Goal: Transaction & Acquisition: Obtain resource

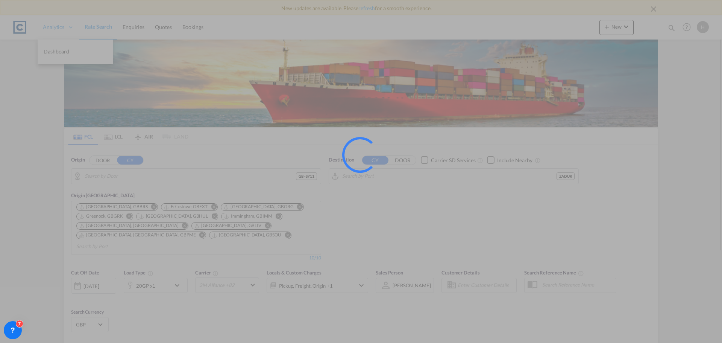
type input "GB-SY11, [GEOGRAPHIC_DATA]"
type input "[GEOGRAPHIC_DATA], ZADUR"
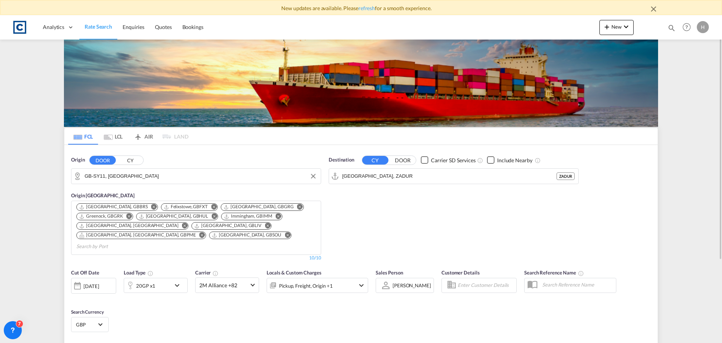
click at [173, 175] on input "GB-SY11, [GEOGRAPHIC_DATA]" at bounding box center [201, 175] width 232 height 11
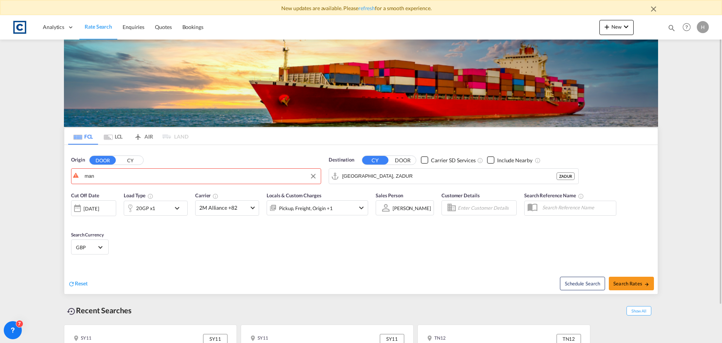
drag, startPoint x: 156, startPoint y: 175, endPoint x: 61, endPoint y: 163, distance: 95.9
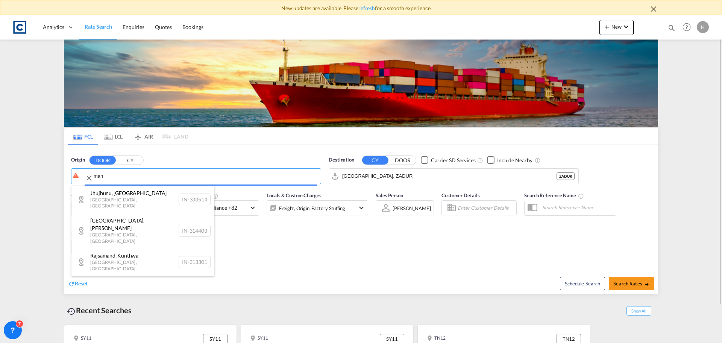
drag, startPoint x: 101, startPoint y: 173, endPoint x: 71, endPoint y: 175, distance: 30.5
click at [71, 175] on body "New updates are available. Please refresh for a smooth experience. Analytics Da…" at bounding box center [361, 171] width 722 height 343
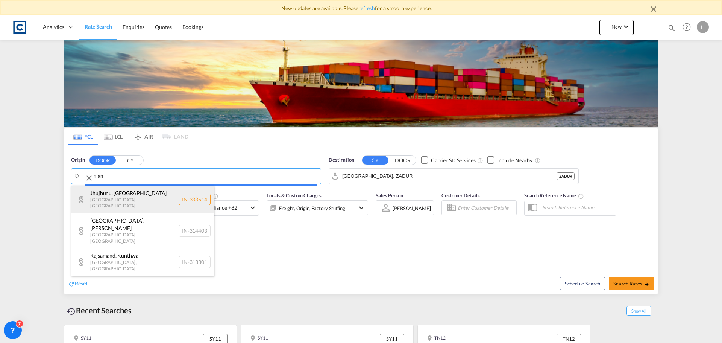
drag, startPoint x: 152, startPoint y: 188, endPoint x: 121, endPoint y: 185, distance: 30.3
click at [118, 184] on body "New updates are available. Please refresh for a smooth experience. Analytics Da…" at bounding box center [361, 171] width 722 height 343
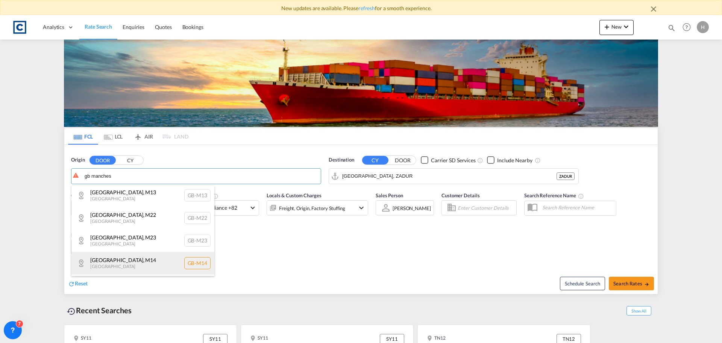
scroll to position [339, 0]
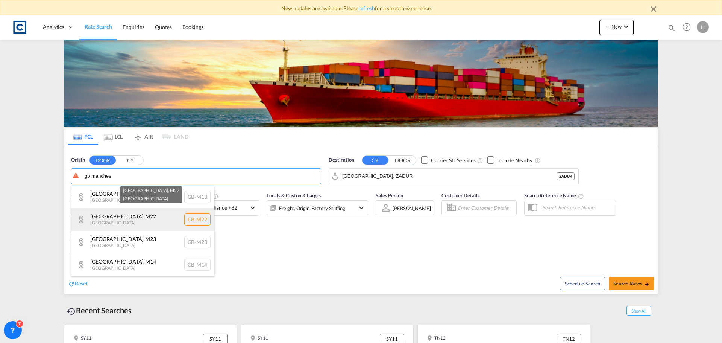
click at [154, 225] on div "[GEOGRAPHIC_DATA] , M22 [GEOGRAPHIC_DATA] [GEOGRAPHIC_DATA]-M22" at bounding box center [142, 219] width 143 height 23
type input "GB-M22, [GEOGRAPHIC_DATA]"
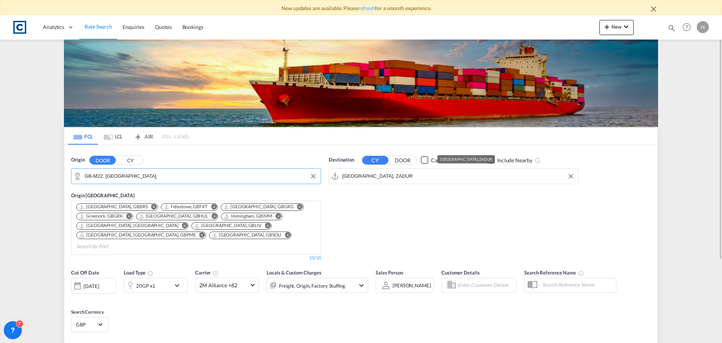
click at [440, 178] on input "[GEOGRAPHIC_DATA], ZADUR" at bounding box center [458, 175] width 232 height 11
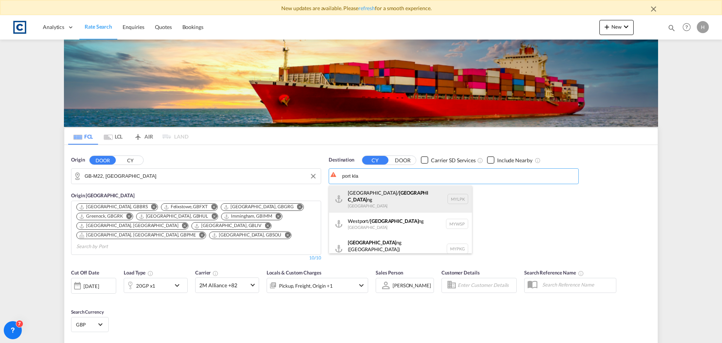
click at [433, 201] on div "[GEOGRAPHIC_DATA]/ [GEOGRAPHIC_DATA] ng [GEOGRAPHIC_DATA] MYLPK" at bounding box center [400, 198] width 143 height 27
type input "[GEOGRAPHIC_DATA]/[GEOGRAPHIC_DATA], [GEOGRAPHIC_DATA]"
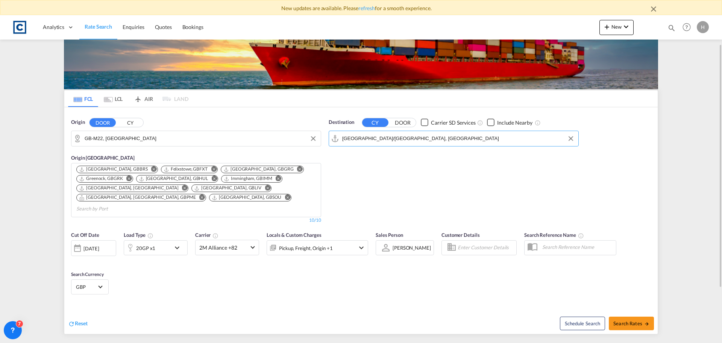
scroll to position [111, 0]
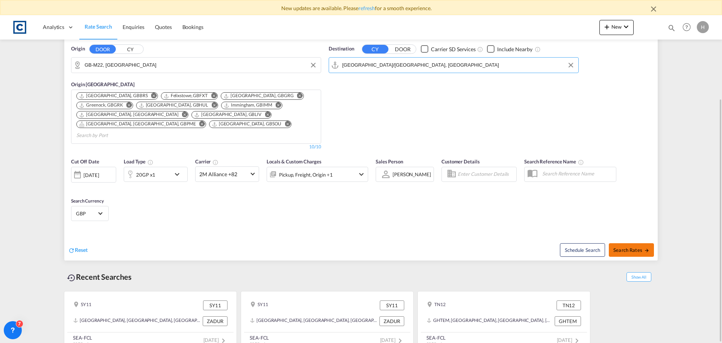
click at [633, 247] on span "Search Rates" at bounding box center [631, 250] width 36 height 6
type input "M22 to MYLPK / [DATE]"
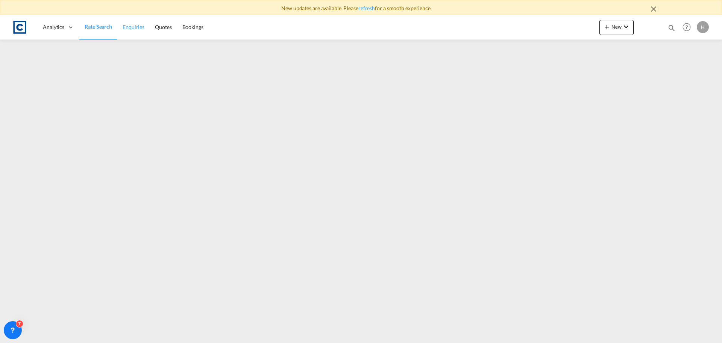
drag, startPoint x: 92, startPoint y: 28, endPoint x: 118, endPoint y: 37, distance: 27.4
click at [92, 28] on span "Rate Search" at bounding box center [98, 26] width 27 height 6
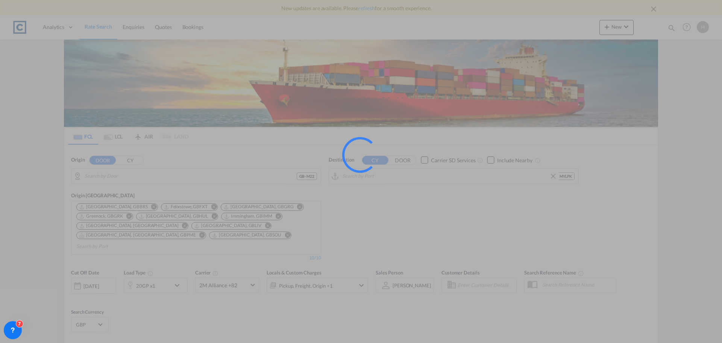
type input "GB-M22, [GEOGRAPHIC_DATA]"
type input "[GEOGRAPHIC_DATA]/[GEOGRAPHIC_DATA], [GEOGRAPHIC_DATA]"
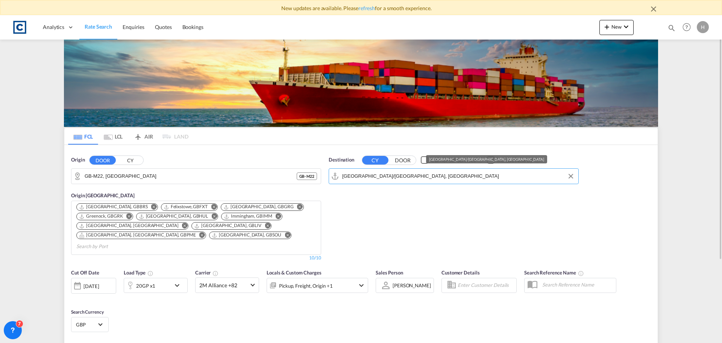
click at [428, 176] on input "[GEOGRAPHIC_DATA]/[GEOGRAPHIC_DATA], [GEOGRAPHIC_DATA]" at bounding box center [458, 175] width 232 height 11
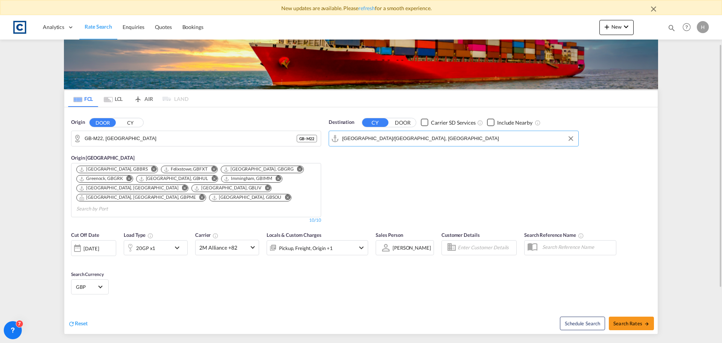
scroll to position [111, 0]
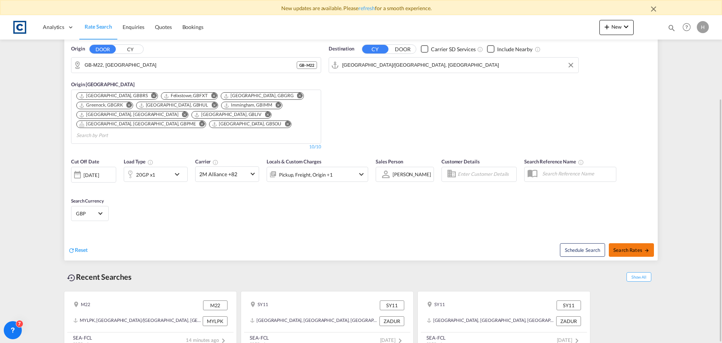
click at [645, 247] on md-icon "icon-arrow-right" at bounding box center [646, 249] width 5 height 5
type input "M22 to MYLPK / [DATE]"
